Goal: Task Accomplishment & Management: Manage account settings

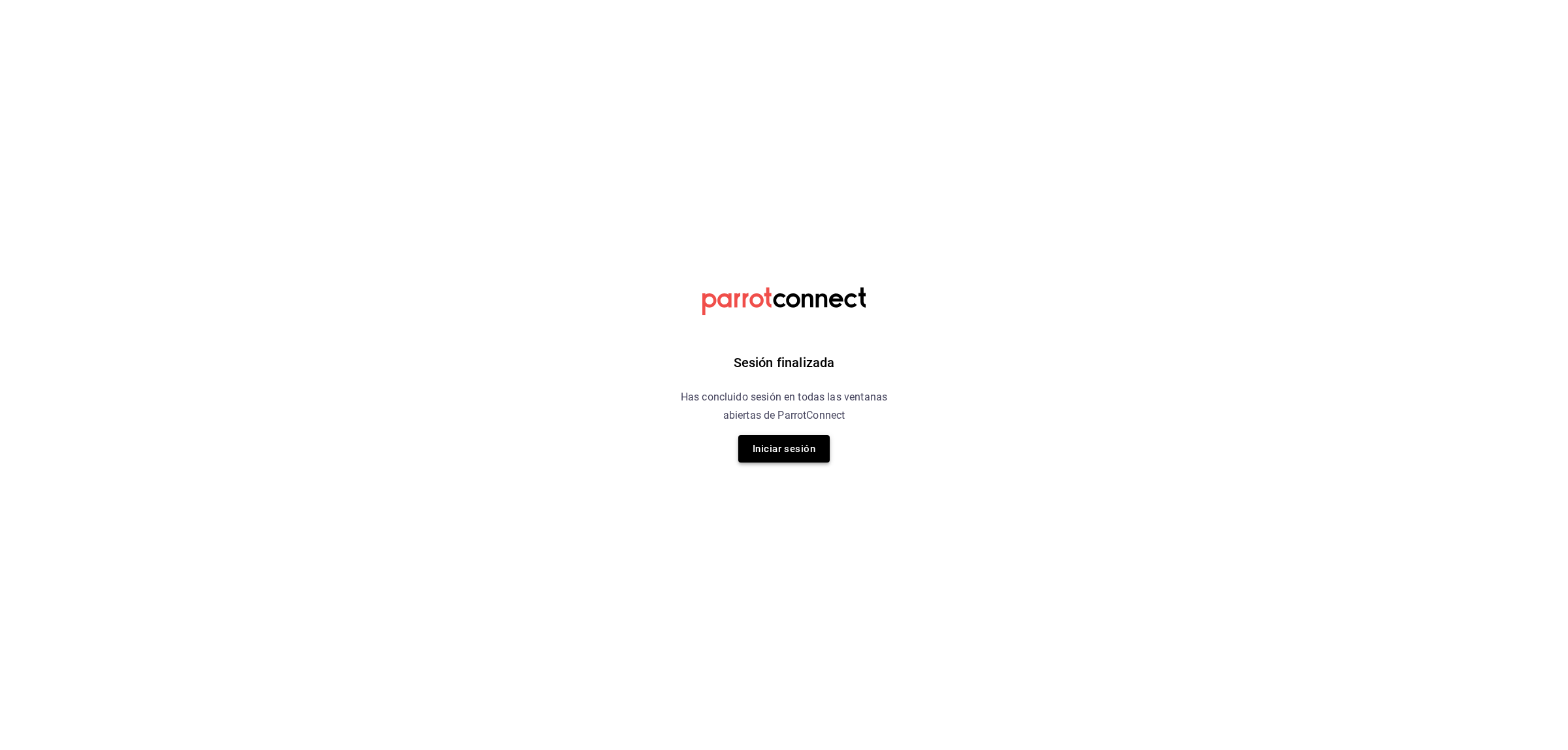
click at [783, 447] on button "Iniciar sesión" at bounding box center [784, 448] width 92 height 28
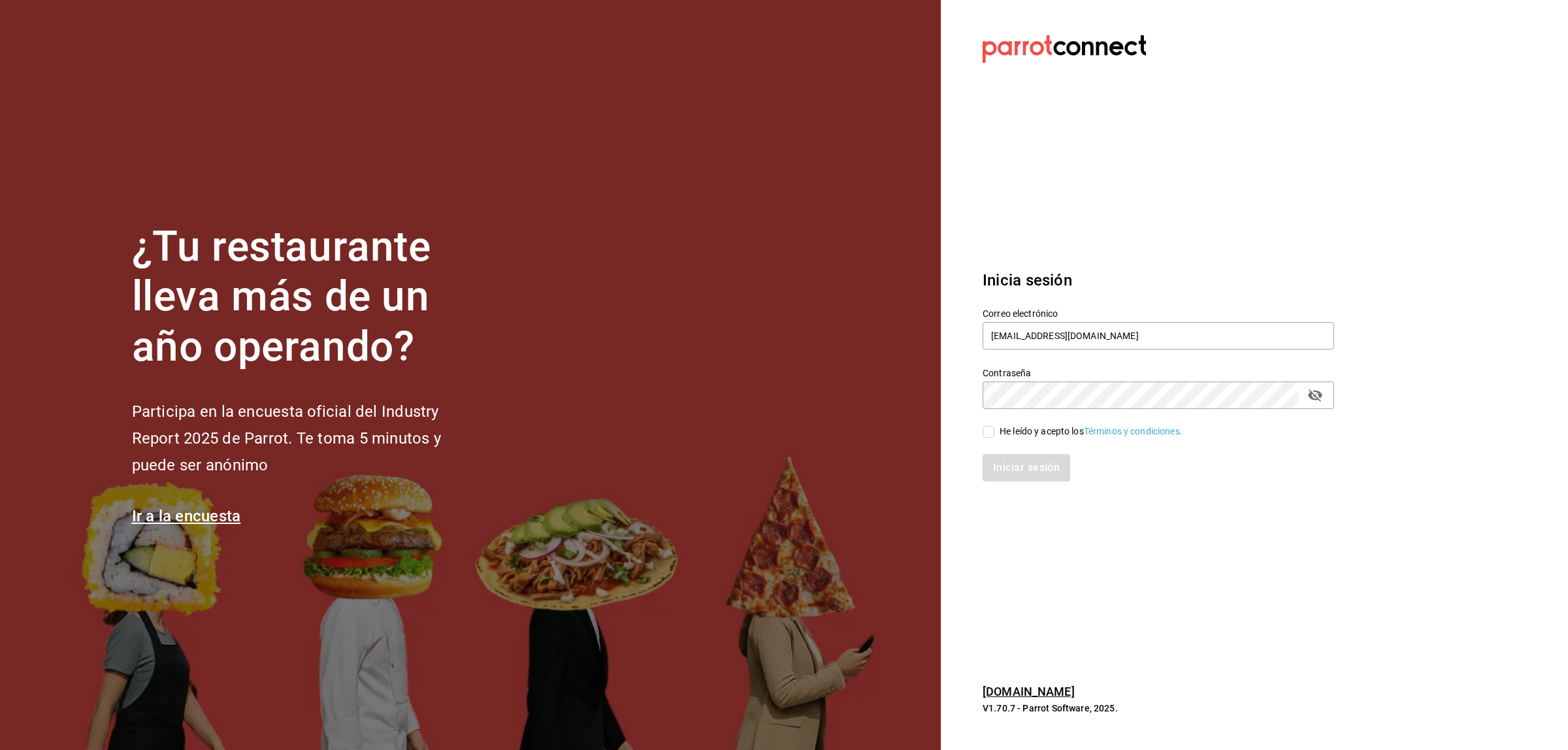
click at [997, 429] on span "He leído y acepto los Términos y condiciones." at bounding box center [1088, 431] width 188 height 13
click at [994, 429] on input "He leído y acepto los Términos y condiciones." at bounding box center [988, 431] width 12 height 12
checkbox input "true"
click at [1007, 465] on button "Iniciar sesión" at bounding box center [1026, 468] width 89 height 28
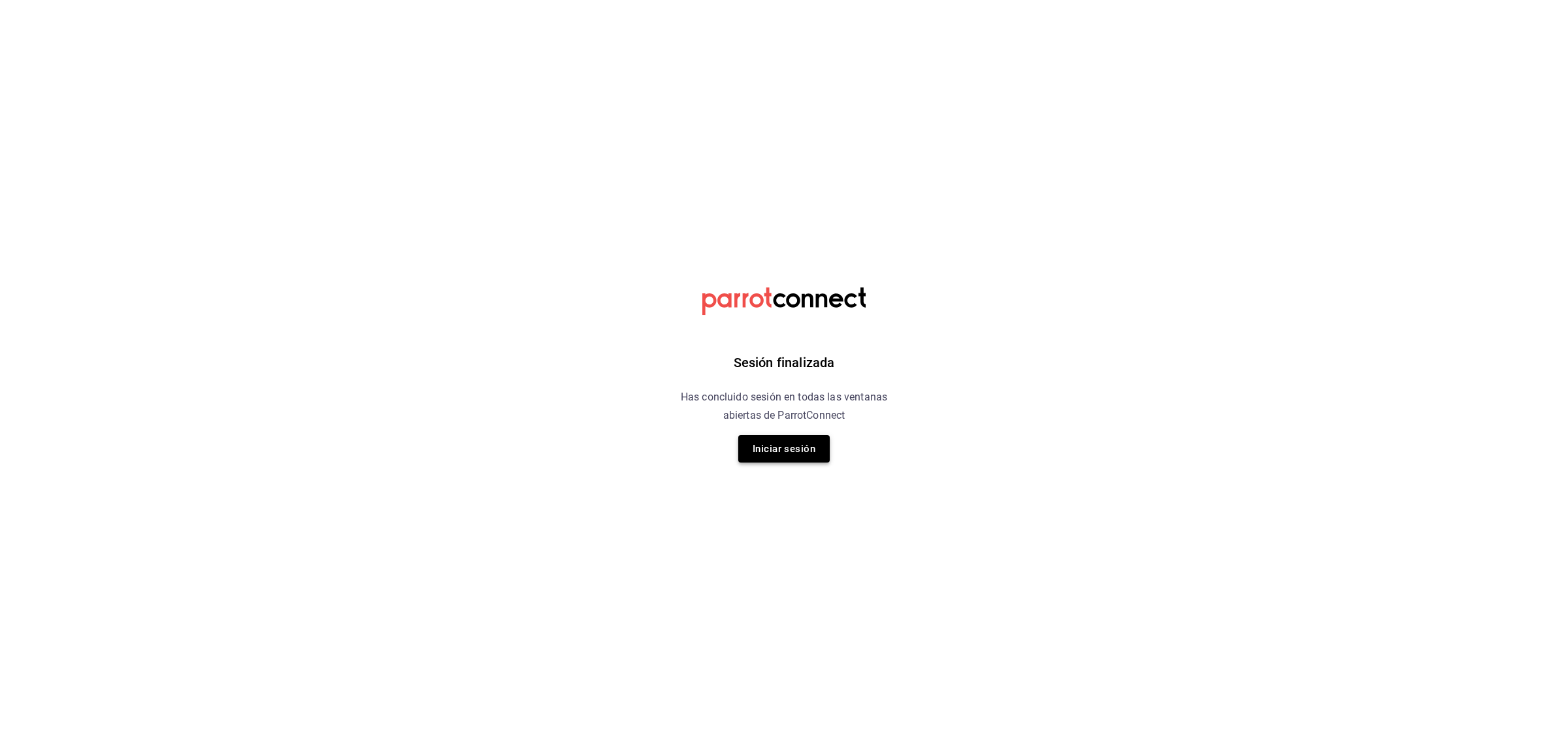
click at [798, 445] on button "Iniciar sesión" at bounding box center [784, 448] width 92 height 28
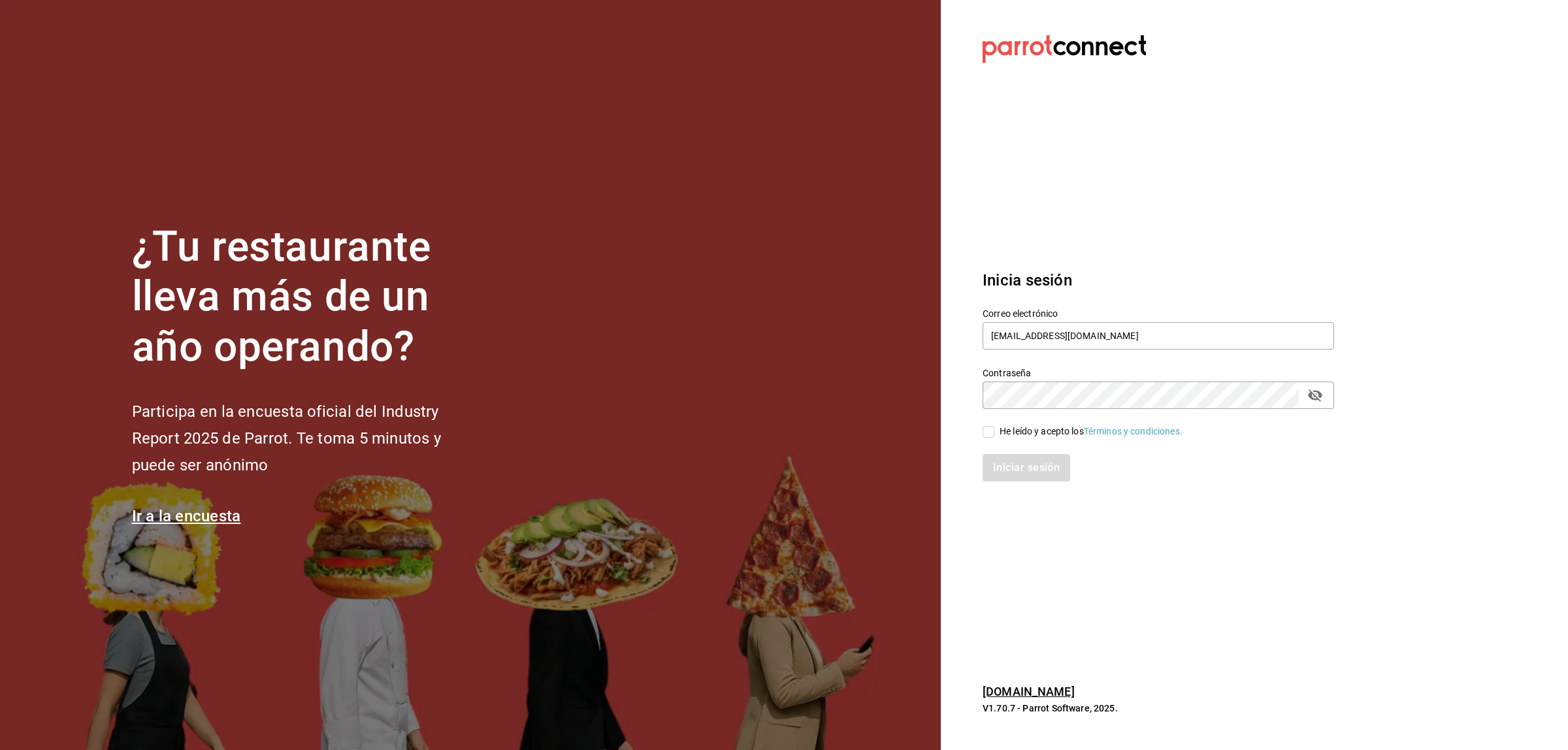
click at [988, 432] on input "He leído y acepto los Términos y condiciones." at bounding box center [988, 431] width 12 height 12
checkbox input "true"
click at [1004, 473] on button "Iniciar sesión" at bounding box center [1026, 468] width 89 height 28
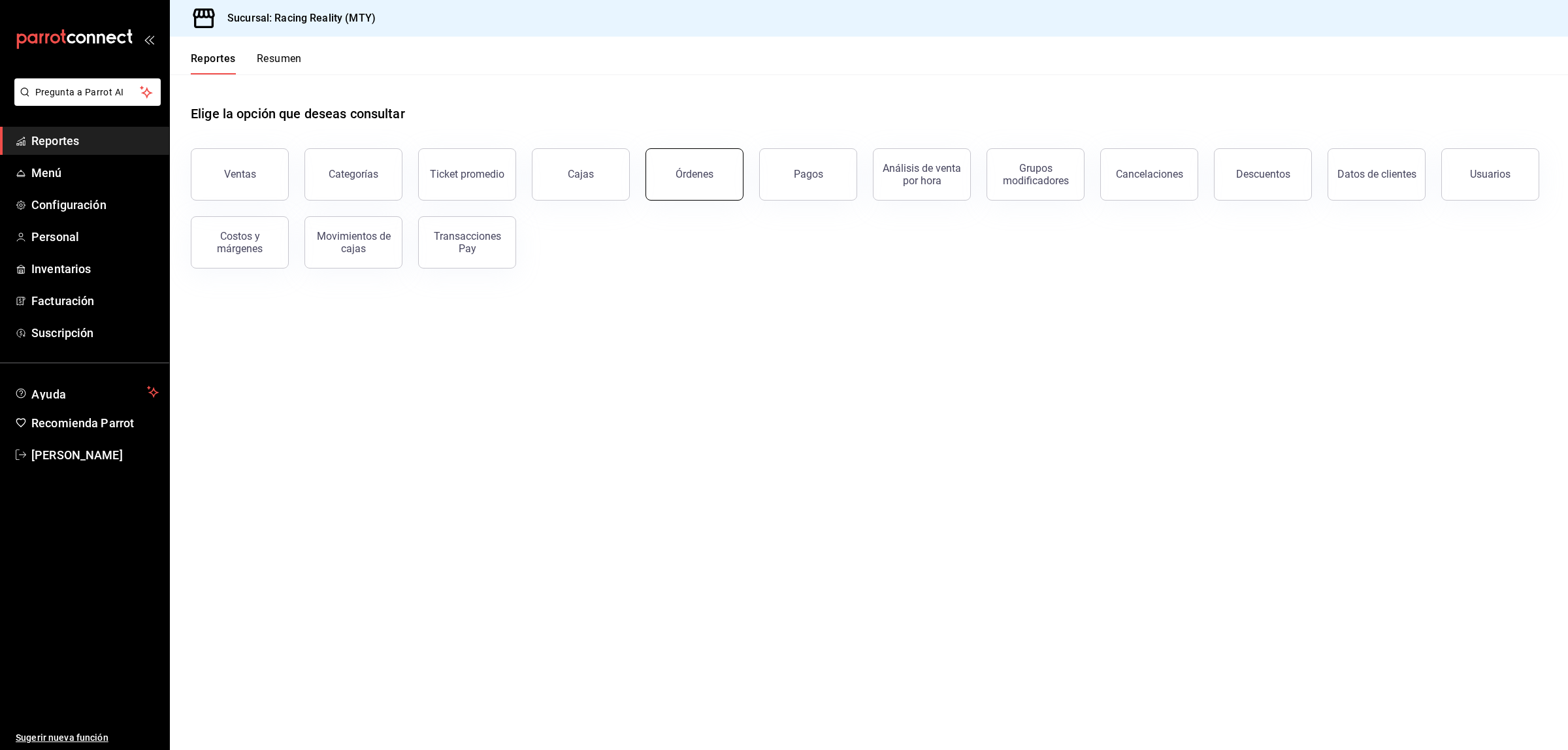
click at [706, 167] on button "Órdenes" at bounding box center [694, 175] width 98 height 53
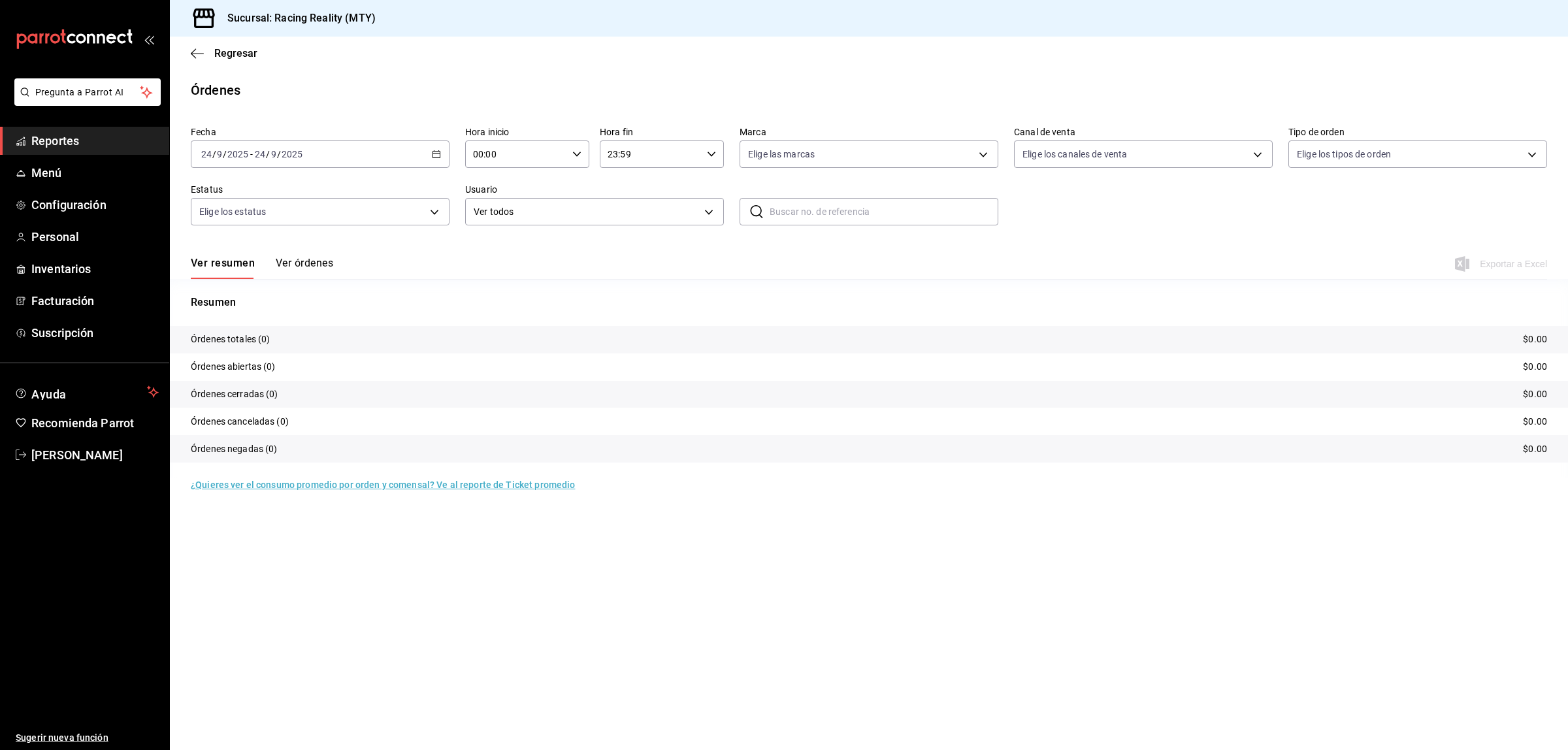
click at [418, 155] on div "2025-09-24 24 / 9 / 2025 - 2025-09-24 24 / 9 / 2025" at bounding box center [320, 154] width 258 height 28
click at [249, 220] on span "Ayer" at bounding box center [252, 223] width 102 height 13
click at [311, 157] on div "2025-09-23 23 / 9 / 2025 - 2025-09-23 23 / 9 / 2025" at bounding box center [320, 154] width 258 height 28
click at [190, 54] on div "Regresar" at bounding box center [868, 53] width 1398 height 33
click at [201, 54] on icon "button" at bounding box center [197, 53] width 13 height 12
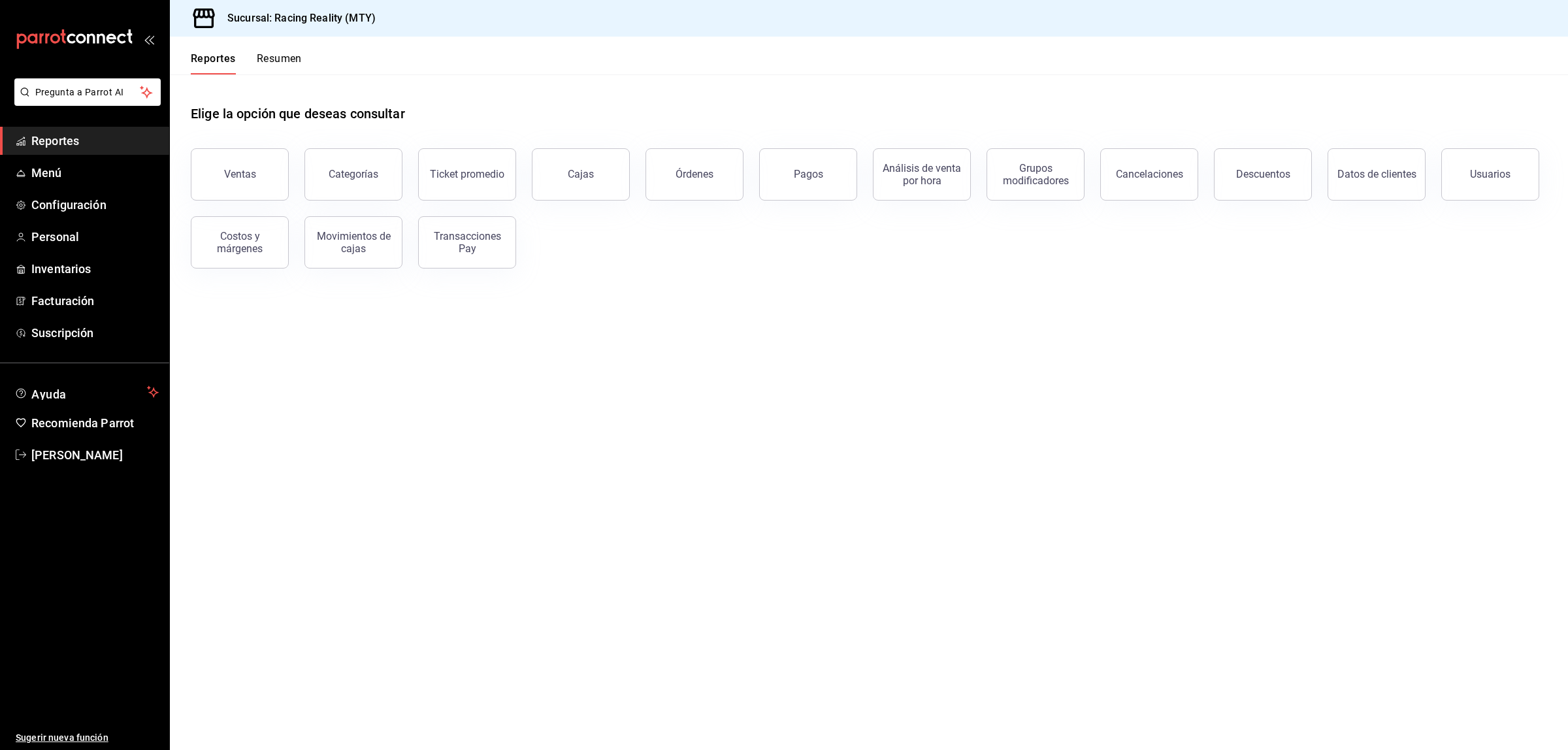
click at [86, 133] on span "Reportes" at bounding box center [94, 140] width 127 height 18
click at [273, 60] on button "Resumen" at bounding box center [280, 63] width 45 height 22
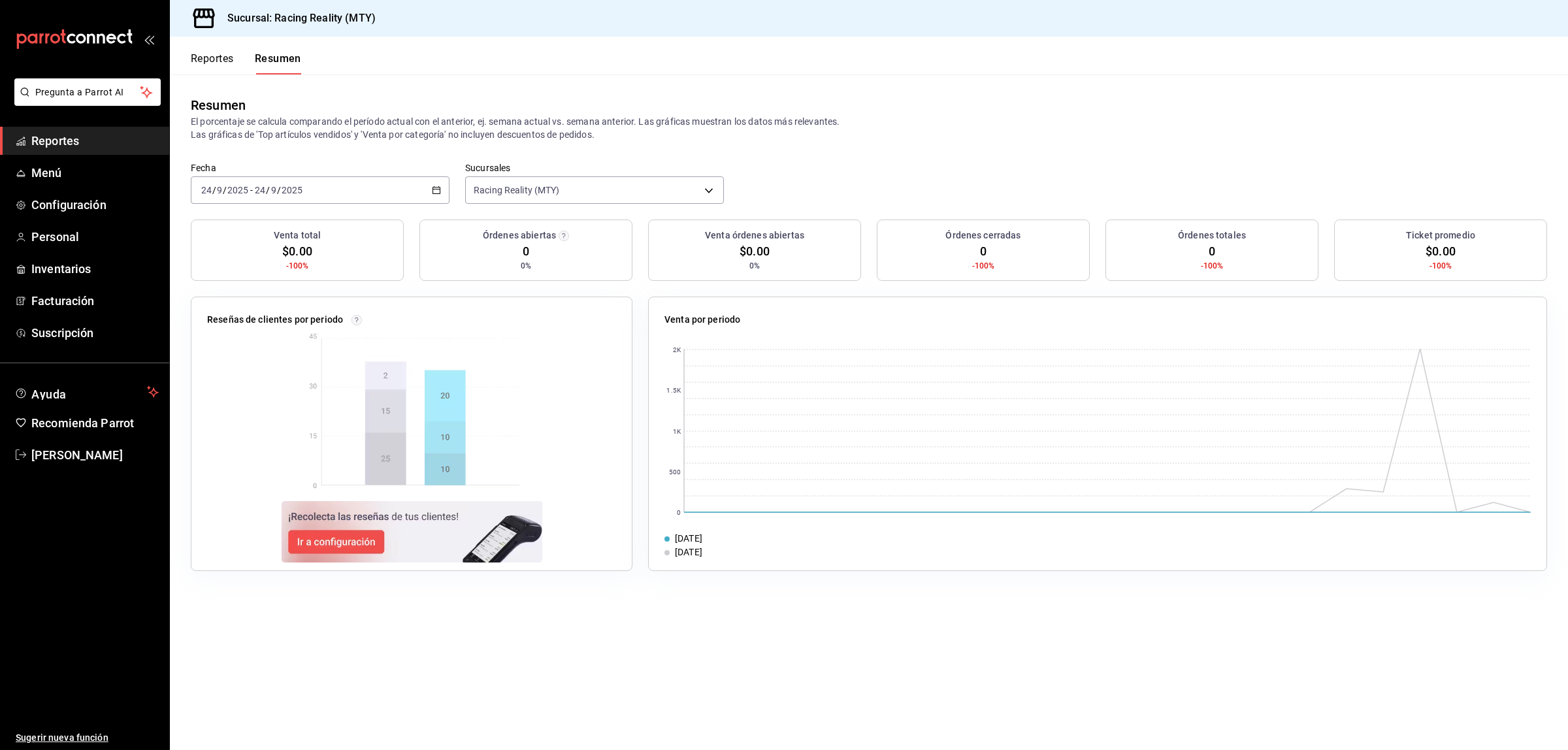
click at [259, 177] on div "2025-09-24 24 / 9 / 2025 - 2025-09-24 24 / 9 / 2025" at bounding box center [320, 189] width 258 height 28
click at [237, 365] on li "Rango de fechas" at bounding box center [253, 376] width 122 height 29
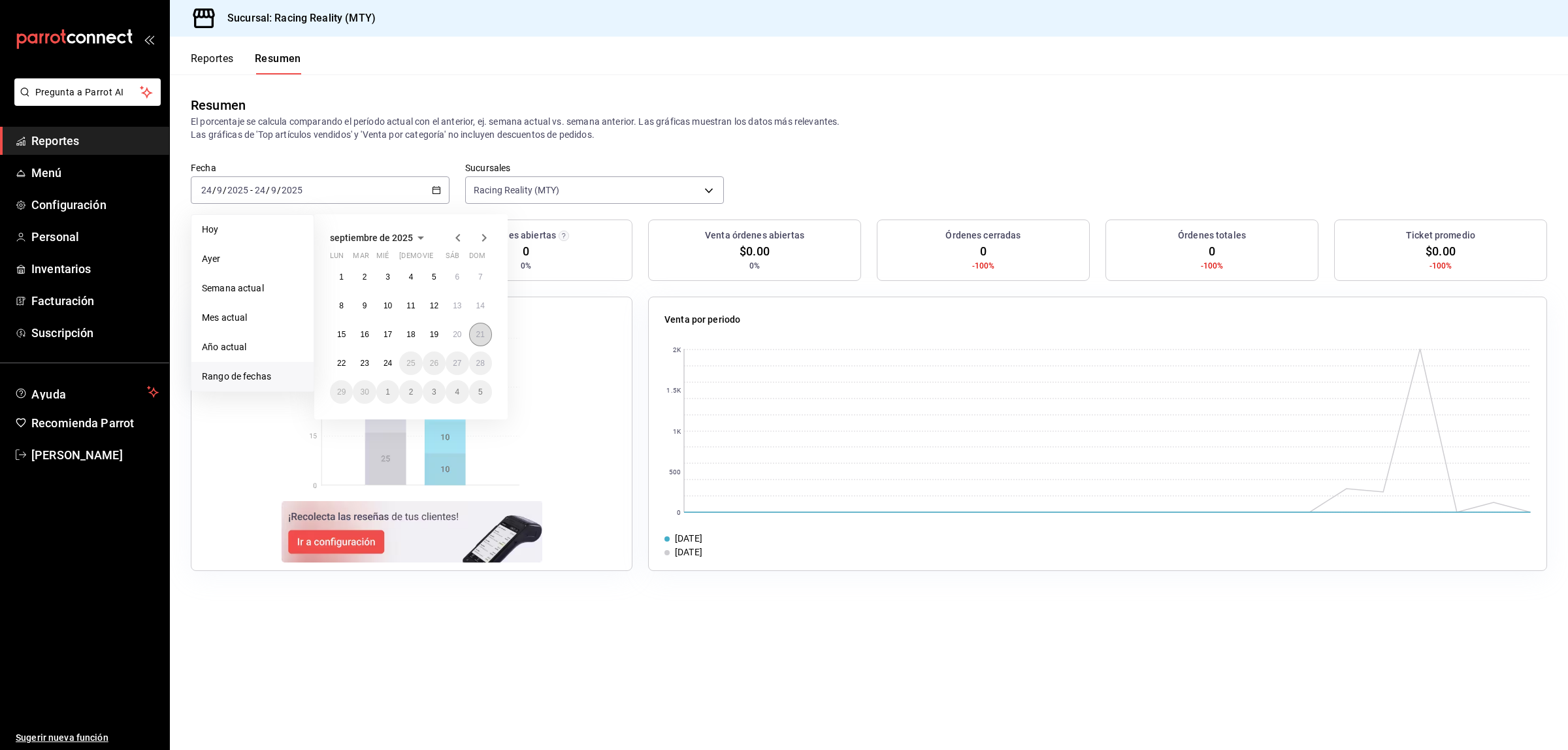
click at [486, 333] on button "21" at bounding box center [481, 334] width 23 height 23
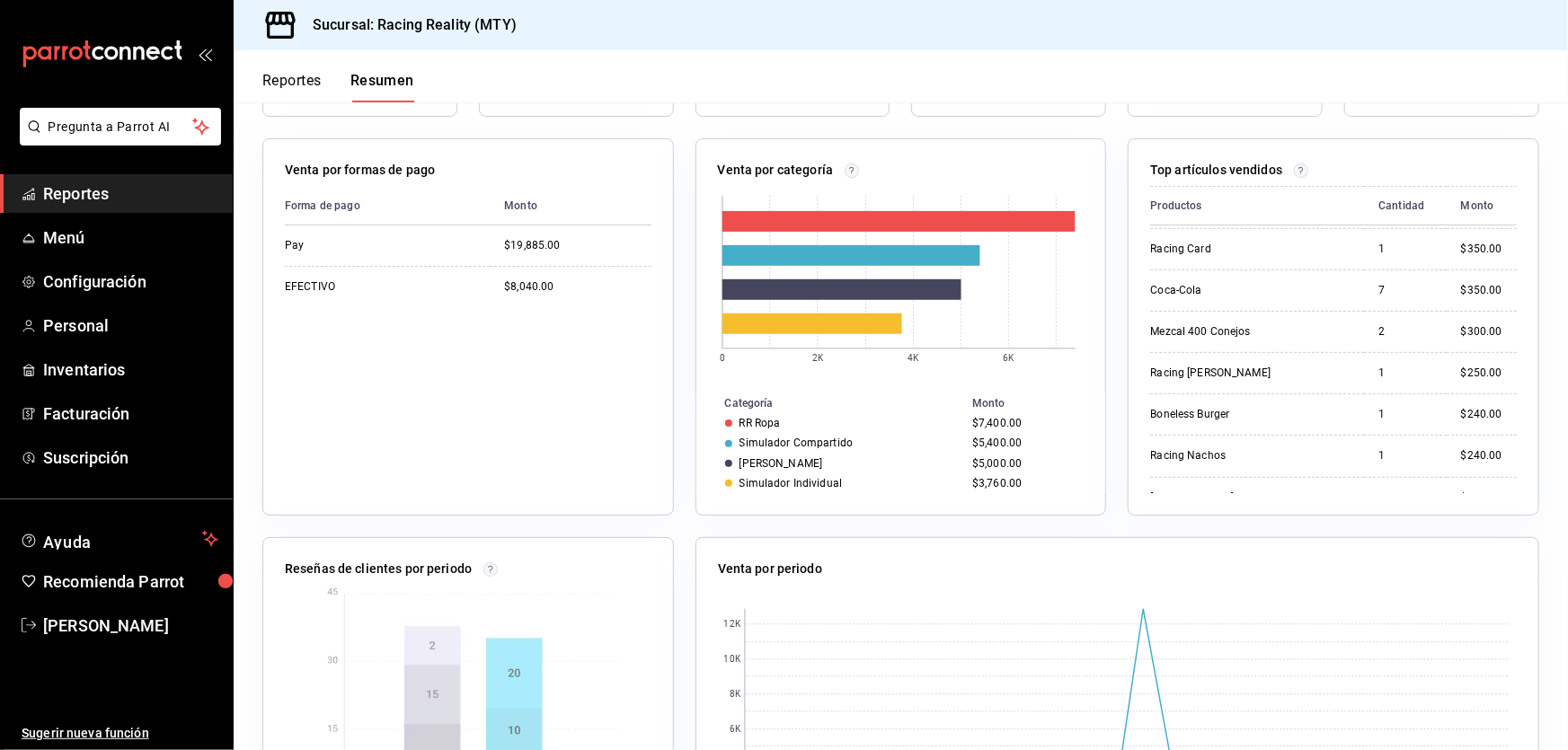
scroll to position [264, 0]
